Goal: Check status: Check status

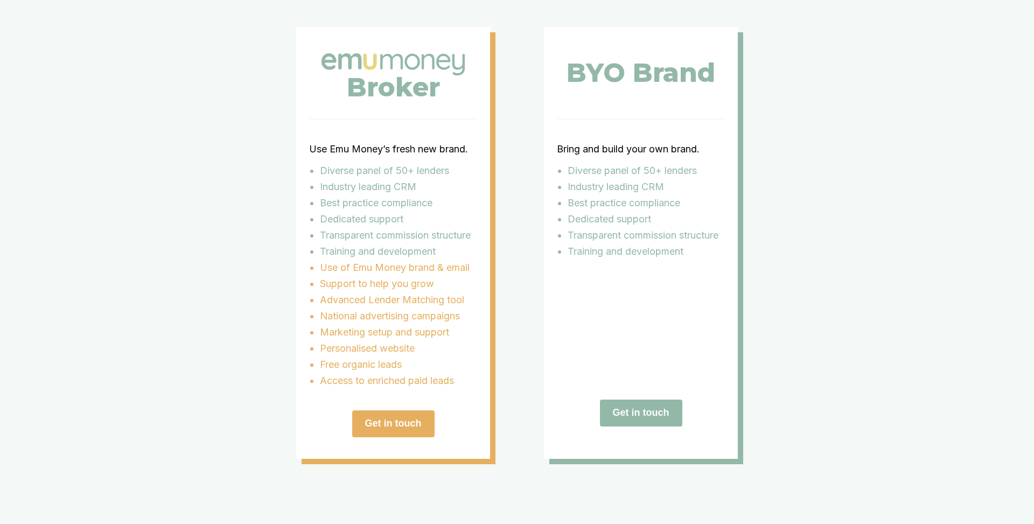
scroll to position [2123, 0]
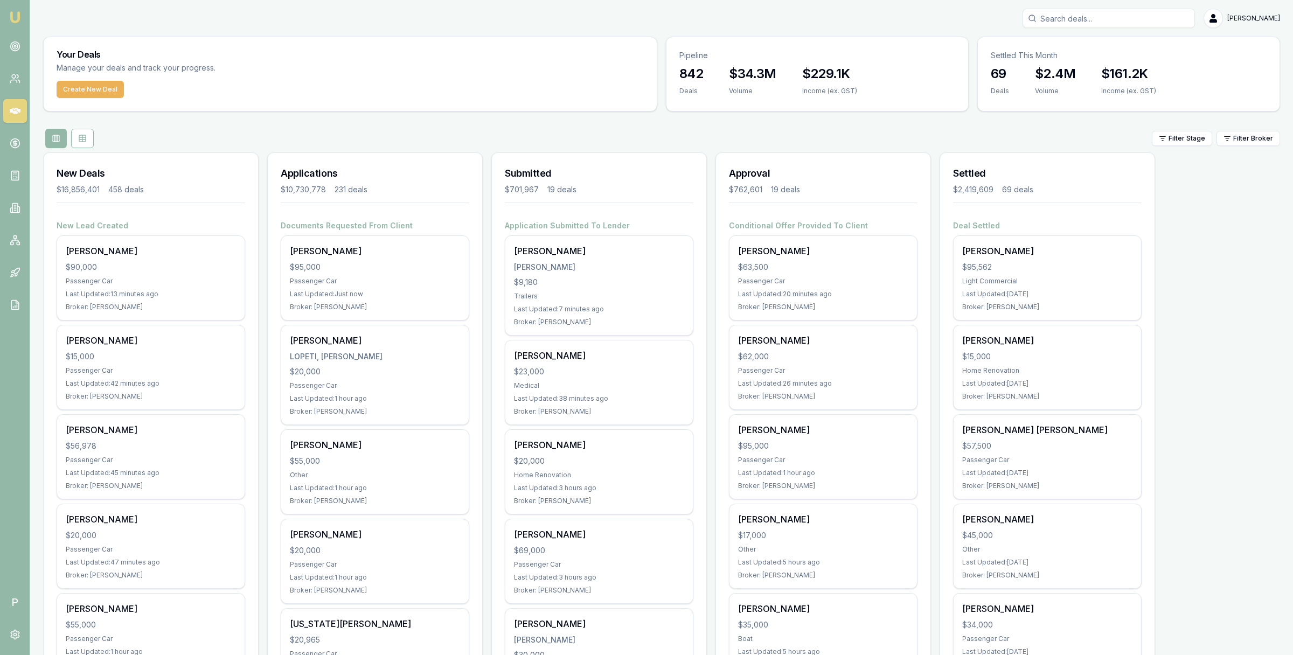
click at [1050, 18] on input "Search deals" at bounding box center [1109, 18] width 172 height 19
paste input "D-7WJL1RB1CG"
type input "D-7WJL1RB1CG"
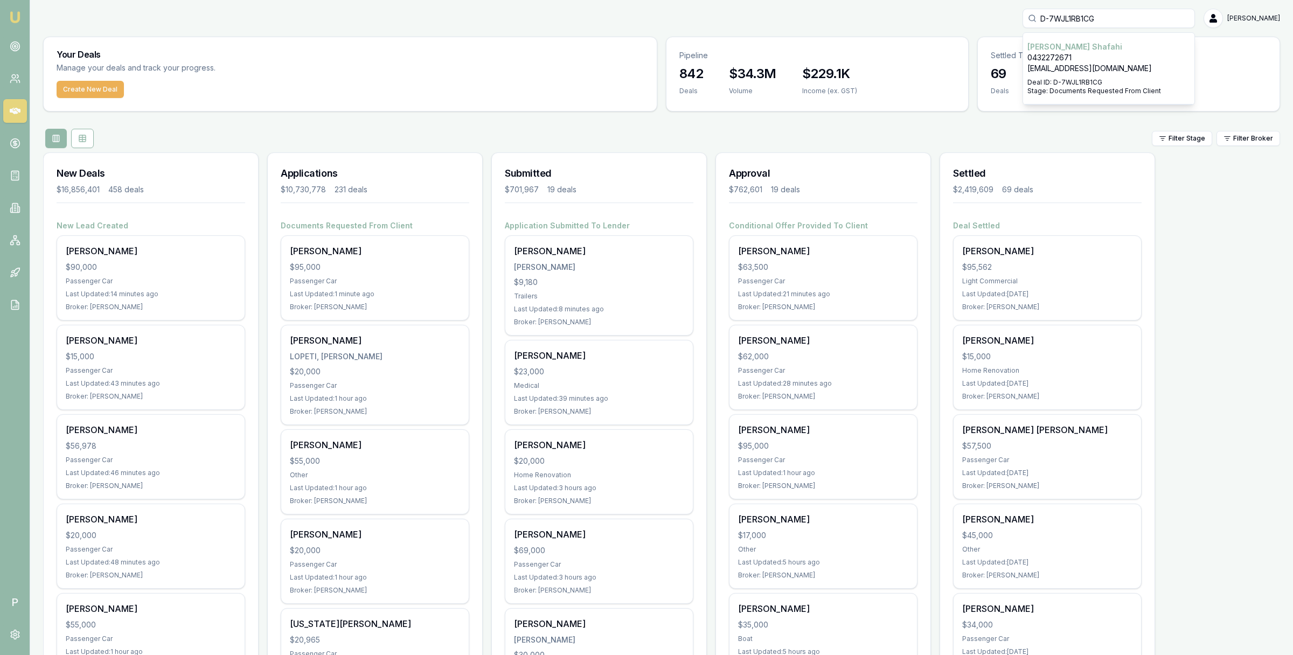
click at [1068, 53] on p "0432272671" at bounding box center [1108, 57] width 163 height 11
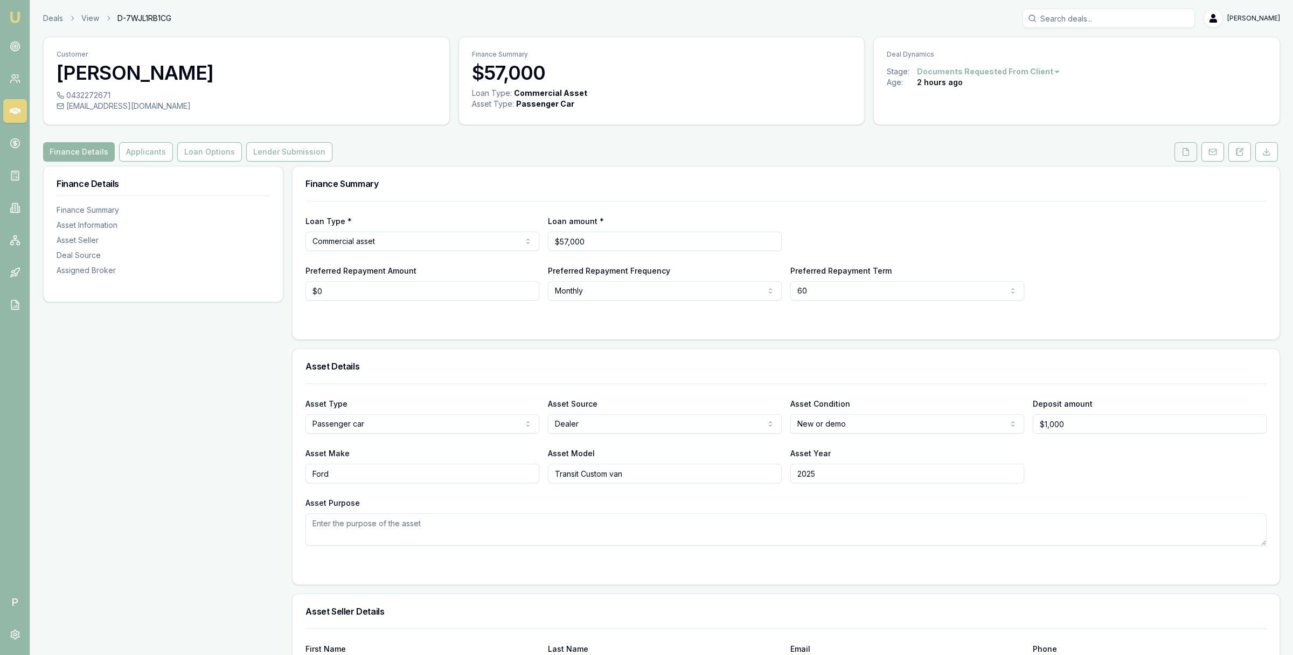
click at [1185, 158] on button at bounding box center [1185, 151] width 23 height 19
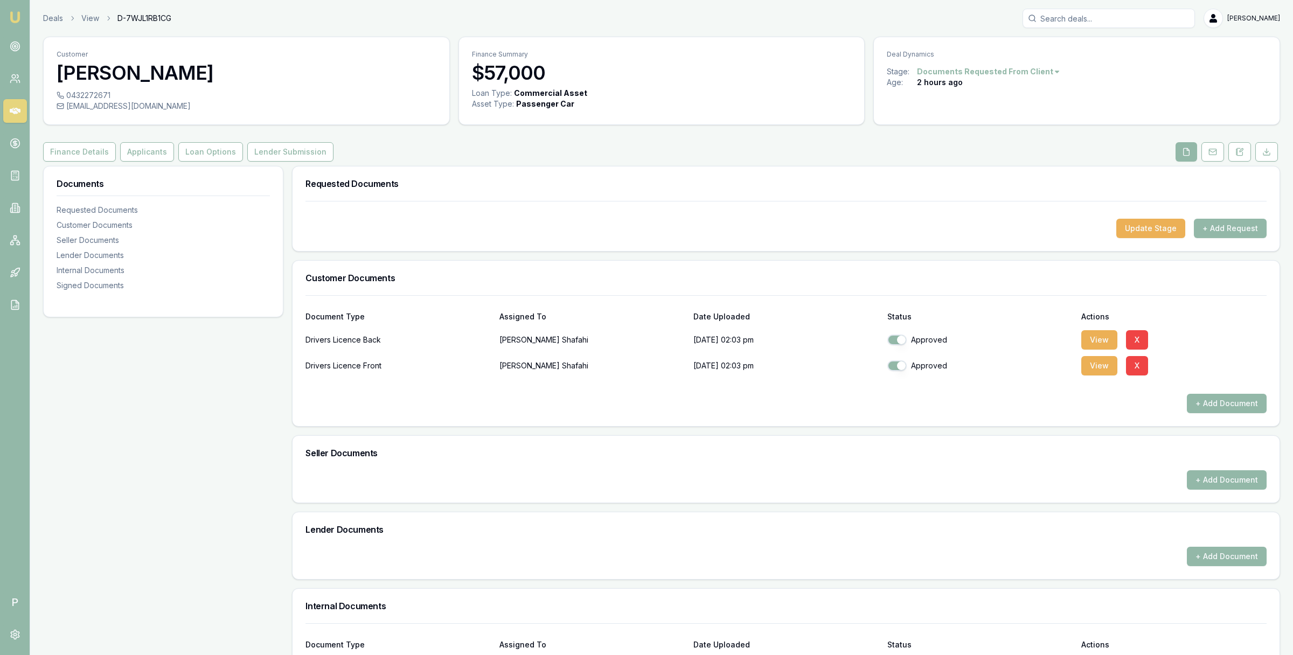
scroll to position [259, 0]
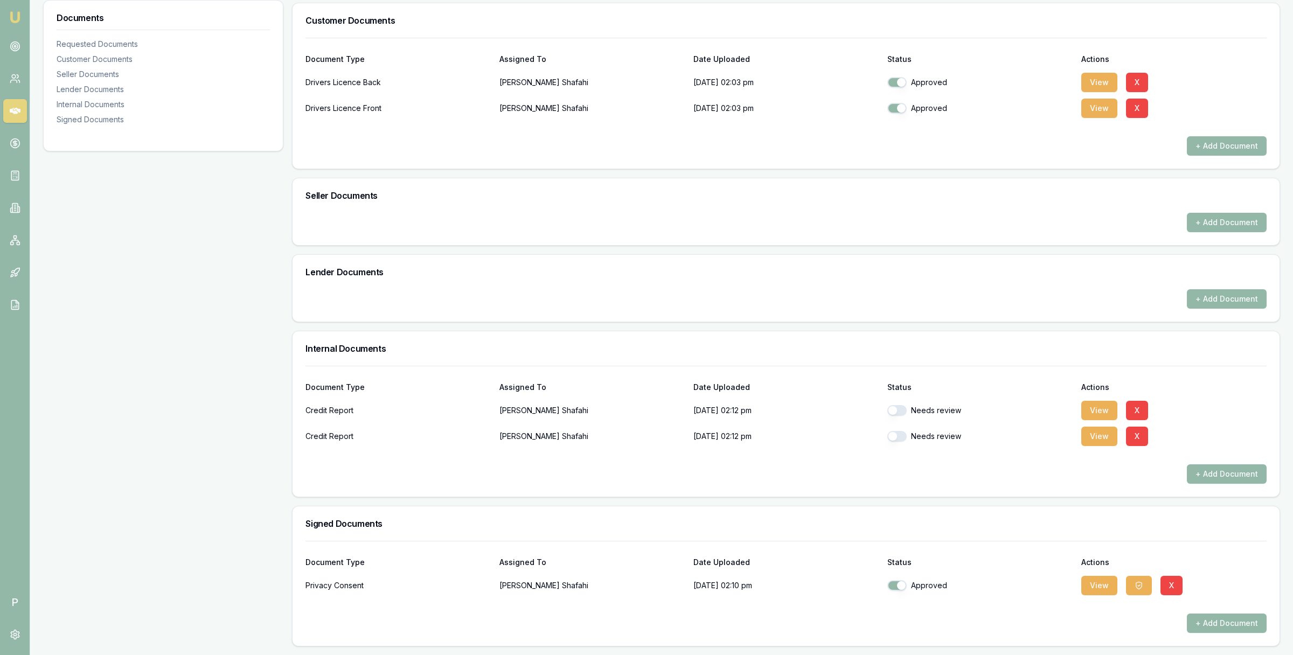
checkbox input "true"
